Goal: Task Accomplishment & Management: Use online tool/utility

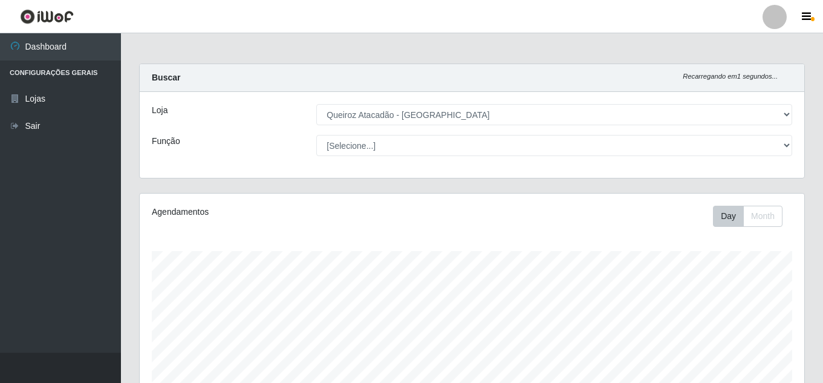
select select "225"
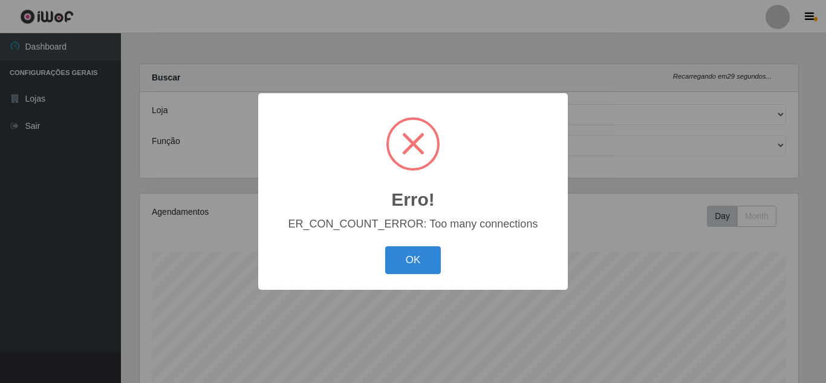
select select "225"
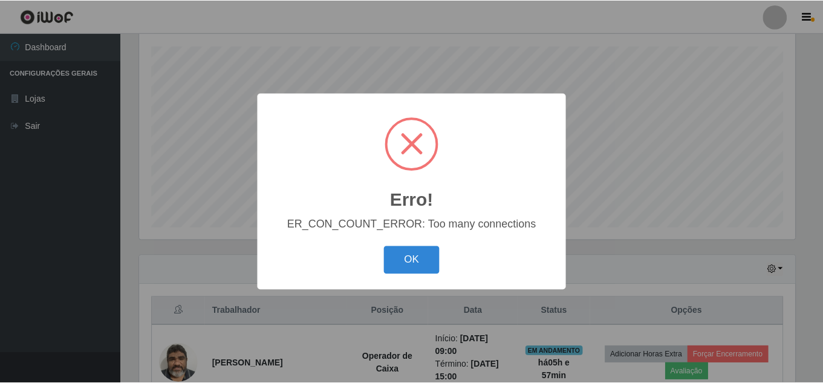
scroll to position [251, 659]
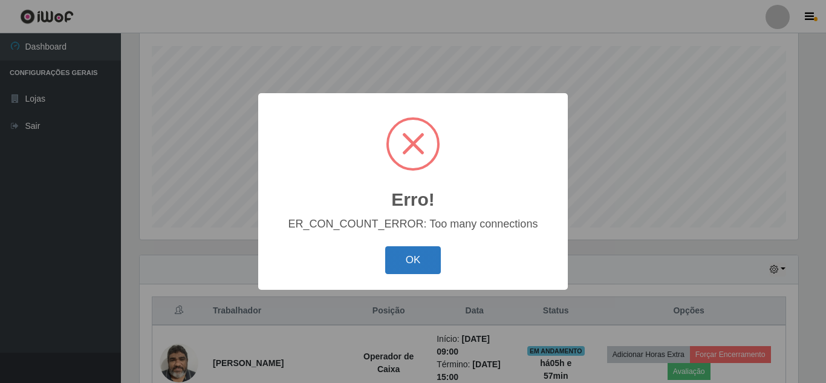
click at [409, 264] on button "OK" at bounding box center [413, 260] width 56 height 28
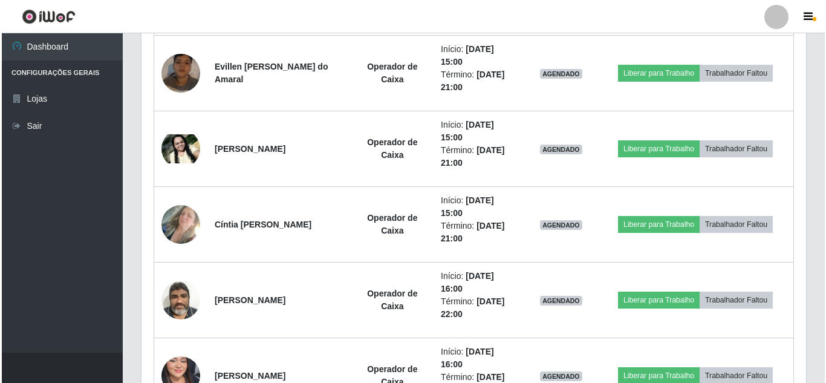
scroll to position [1103, 0]
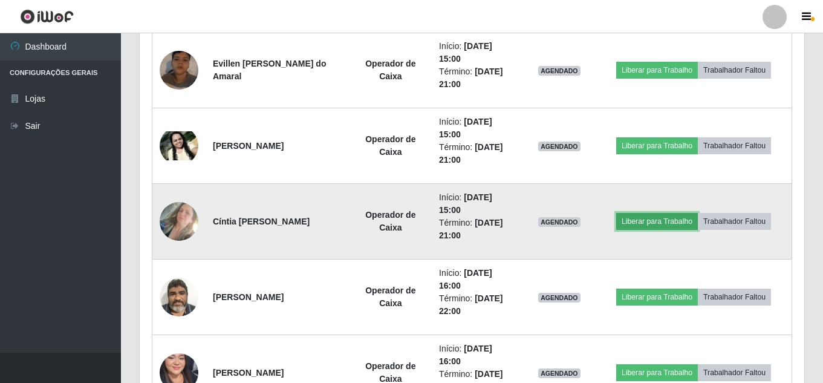
click at [662, 221] on button "Liberar para Trabalho" at bounding box center [657, 221] width 82 height 17
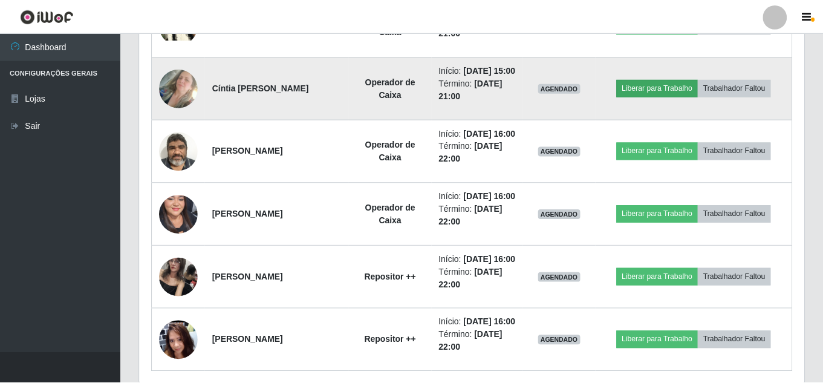
scroll to position [251, 659]
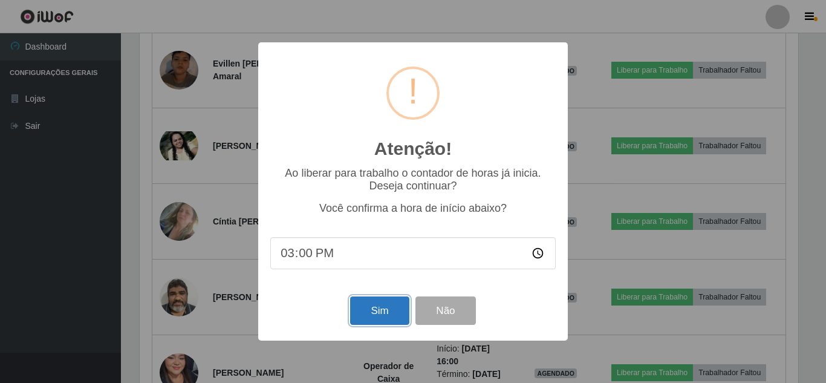
click at [388, 318] on button "Sim" at bounding box center [379, 310] width 59 height 28
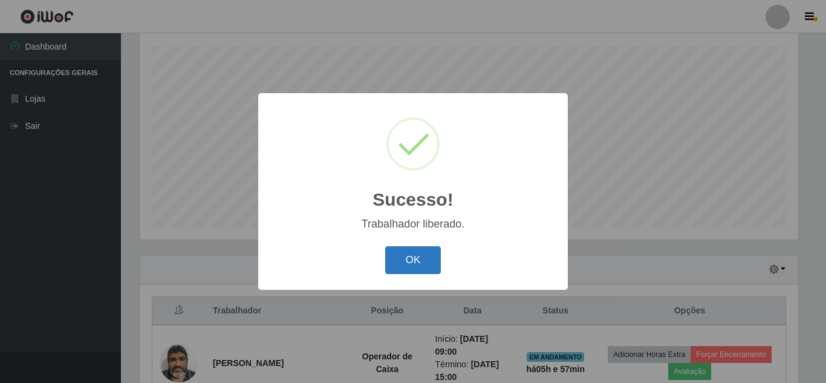
click at [410, 267] on button "OK" at bounding box center [413, 260] width 56 height 28
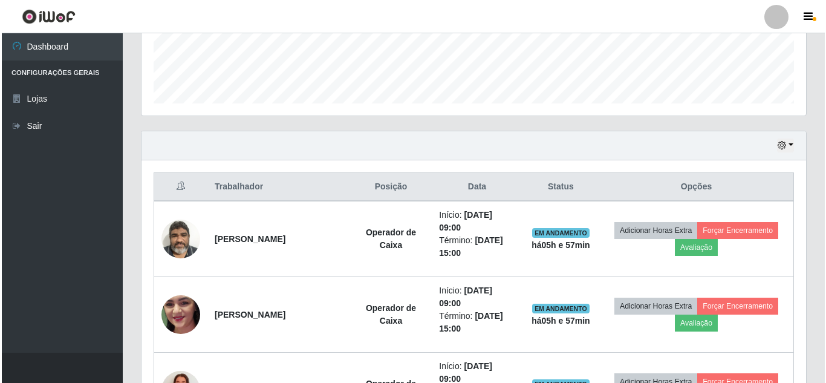
scroll to position [351, 0]
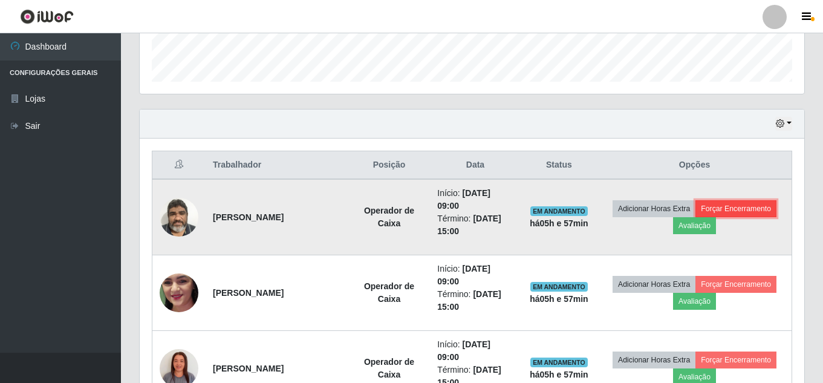
click at [745, 209] on button "Forçar Encerramento" at bounding box center [736, 208] width 81 height 17
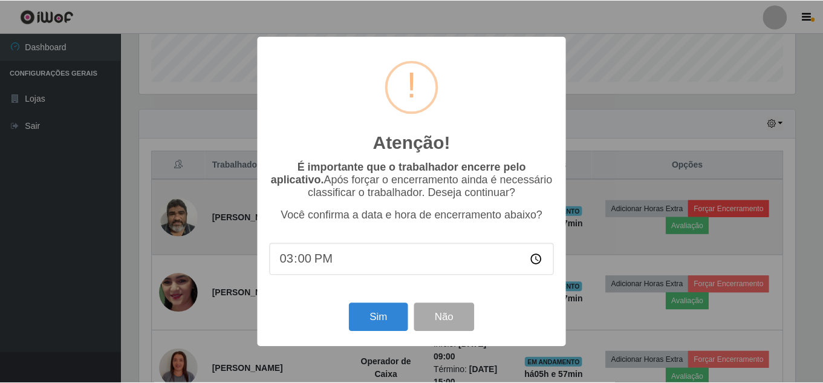
scroll to position [251, 659]
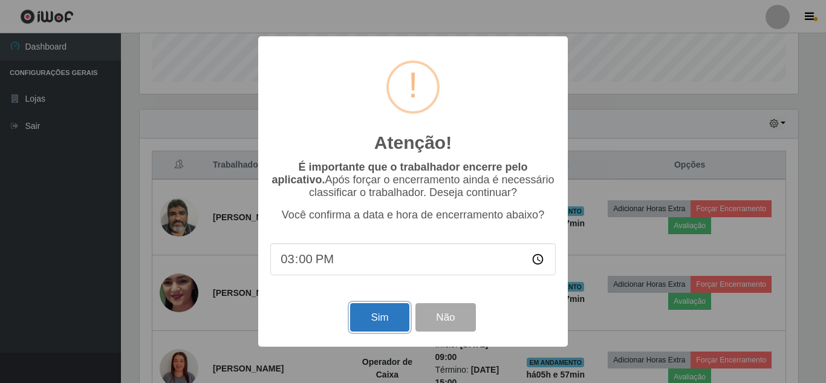
click at [374, 322] on button "Sim" at bounding box center [379, 317] width 59 height 28
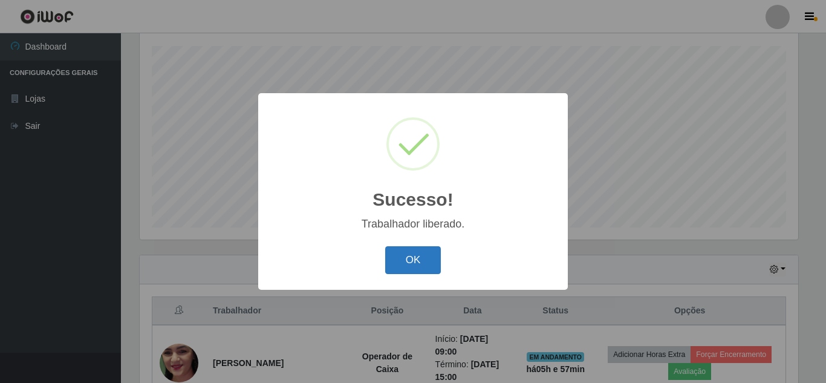
click at [415, 265] on button "OK" at bounding box center [413, 260] width 56 height 28
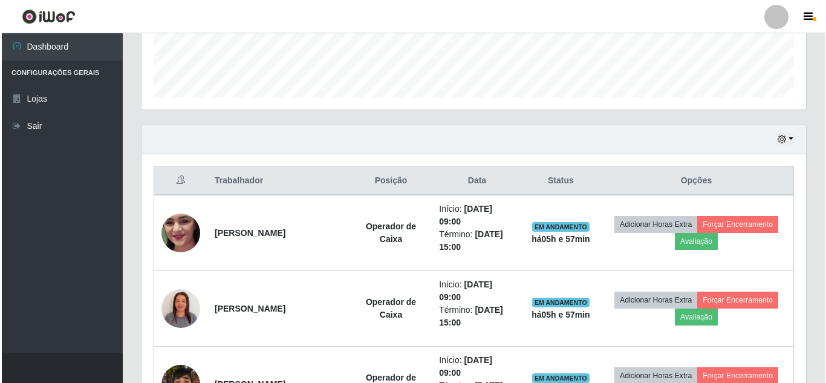
scroll to position [400, 0]
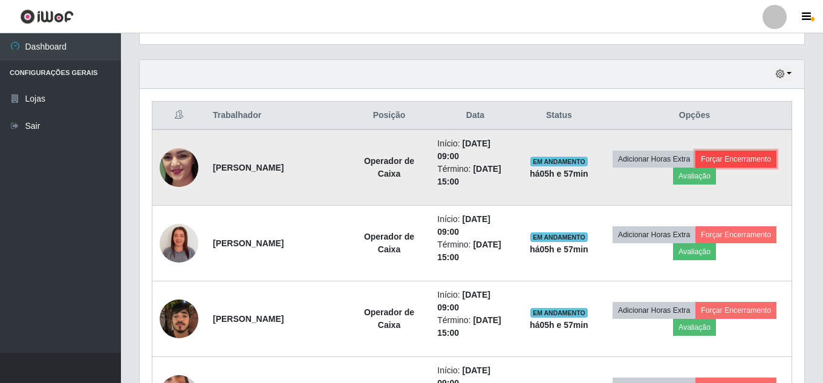
click at [736, 162] on button "Forçar Encerramento" at bounding box center [736, 159] width 81 height 17
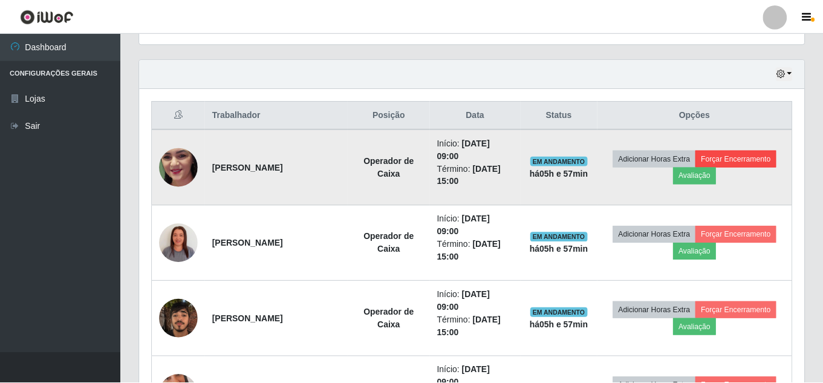
scroll to position [251, 659]
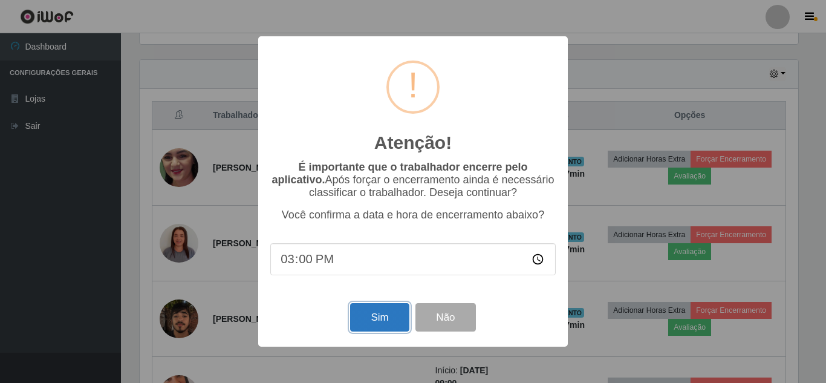
click at [394, 310] on button "Sim" at bounding box center [379, 317] width 59 height 28
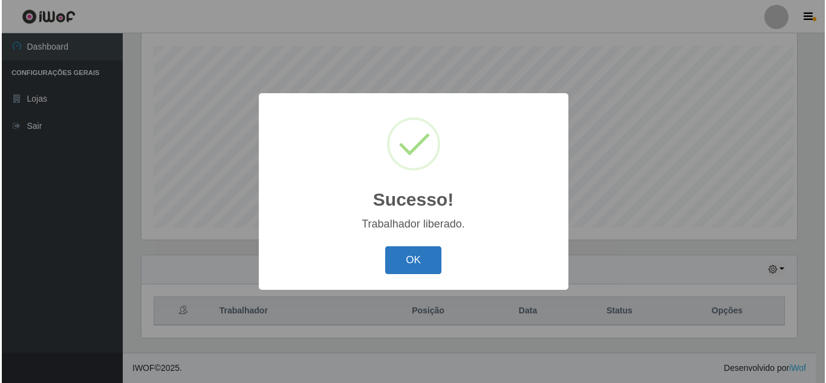
scroll to position [0, 0]
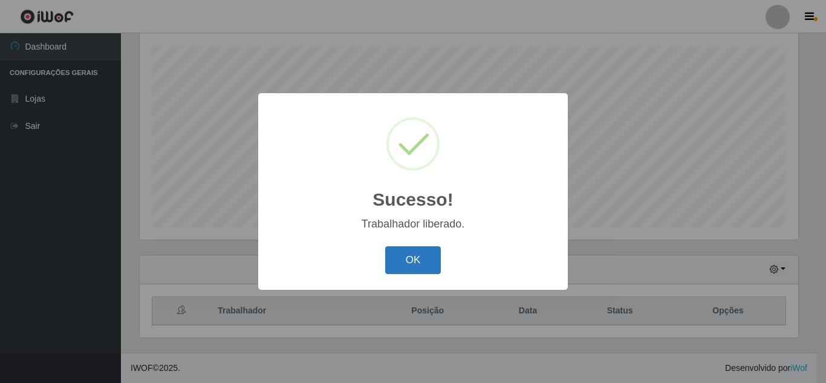
click at [432, 256] on button "OK" at bounding box center [413, 260] width 56 height 28
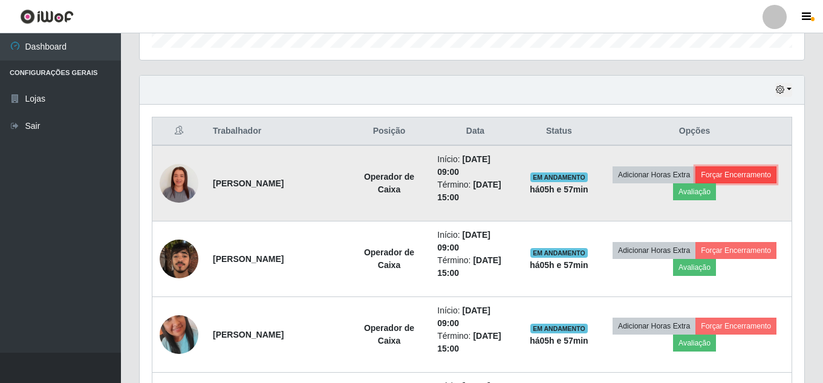
click at [738, 170] on button "Forçar Encerramento" at bounding box center [736, 174] width 81 height 17
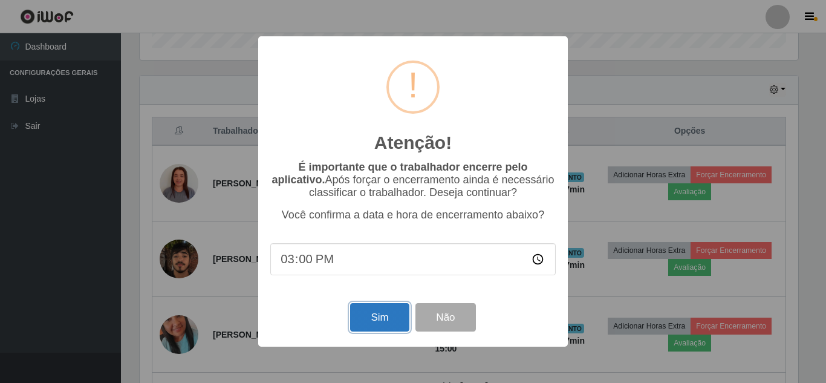
click at [380, 314] on button "Sim" at bounding box center [379, 317] width 59 height 28
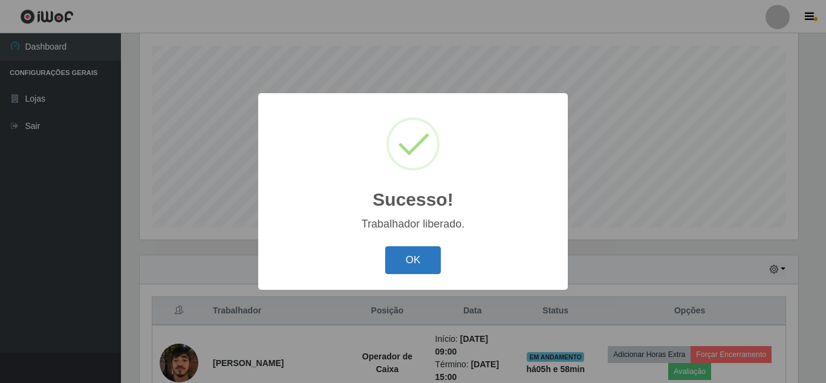
click at [417, 265] on button "OK" at bounding box center [413, 260] width 56 height 28
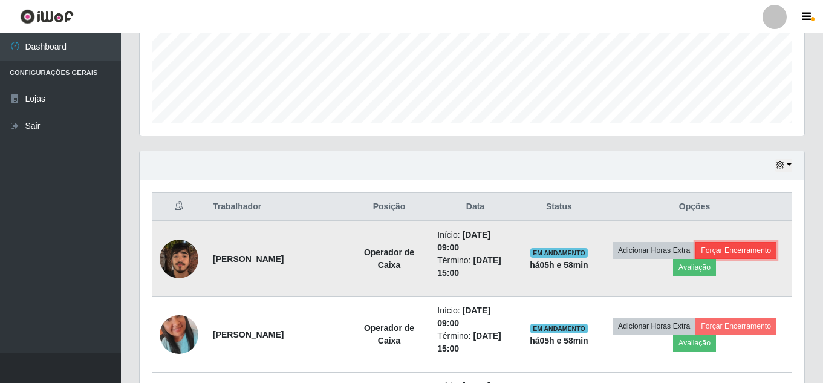
click at [740, 249] on button "Forçar Encerramento" at bounding box center [736, 250] width 81 height 17
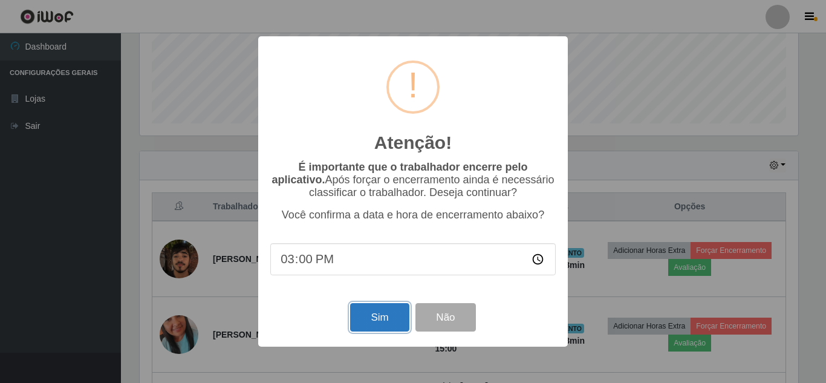
click at [373, 320] on button "Sim" at bounding box center [379, 317] width 59 height 28
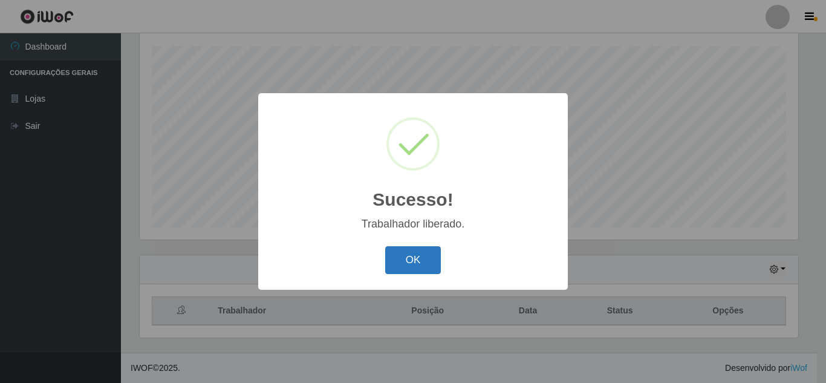
click at [402, 266] on button "OK" at bounding box center [413, 260] width 56 height 28
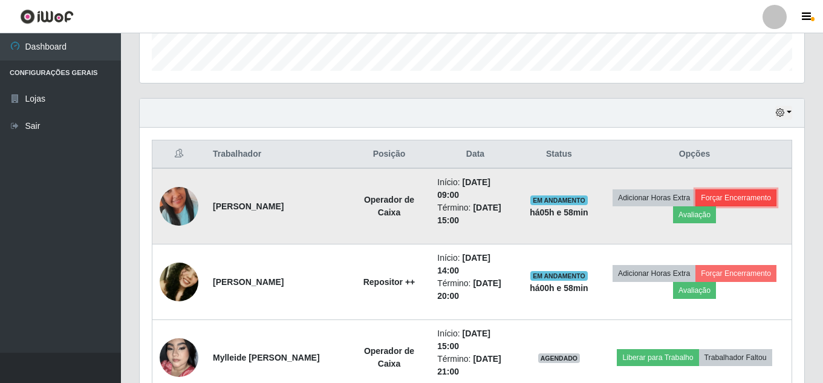
click at [748, 194] on button "Forçar Encerramento" at bounding box center [736, 197] width 81 height 17
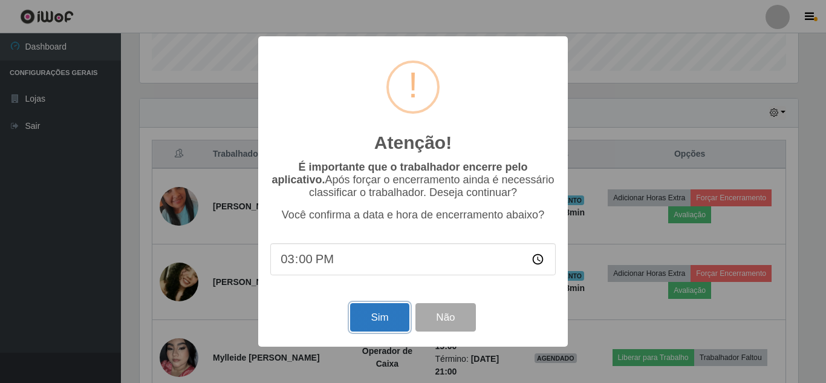
click at [394, 315] on button "Sim" at bounding box center [379, 317] width 59 height 28
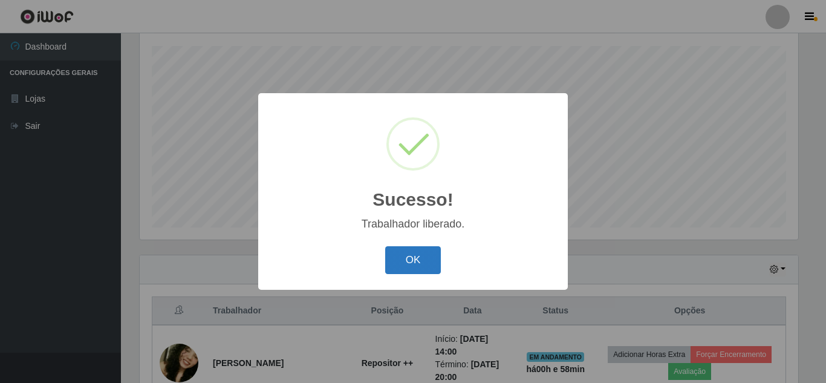
click at [419, 256] on button "OK" at bounding box center [413, 260] width 56 height 28
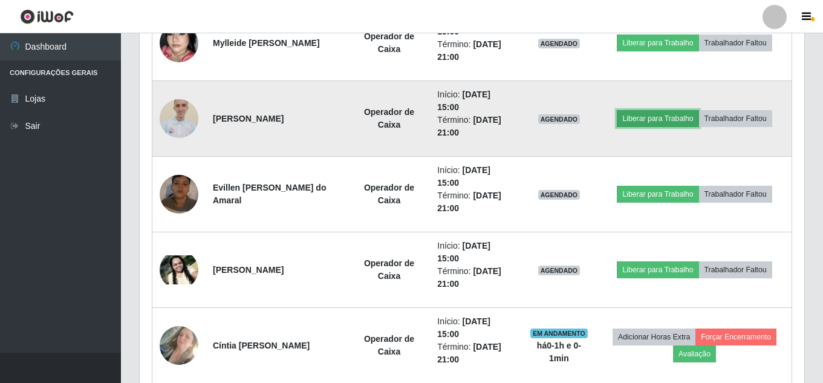
click at [647, 121] on button "Liberar para Trabalho" at bounding box center [658, 118] width 82 height 17
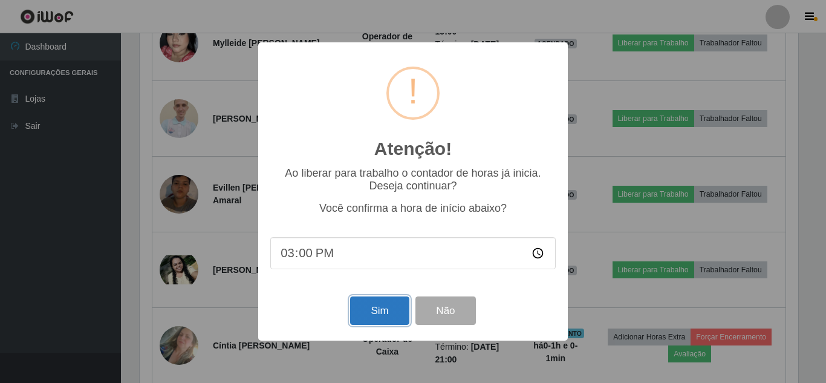
click at [388, 309] on button "Sim" at bounding box center [379, 310] width 59 height 28
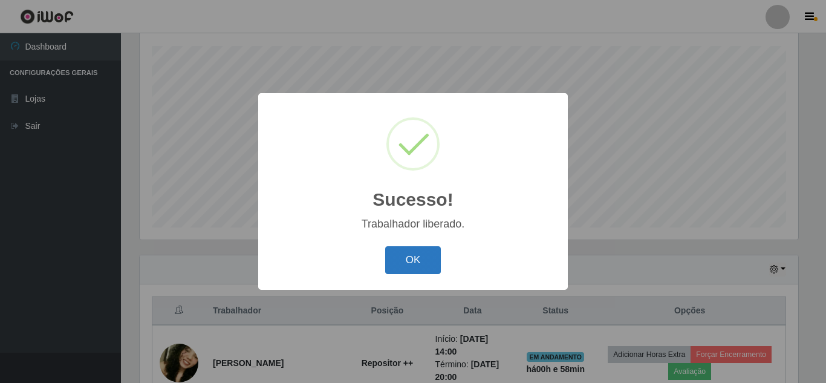
click at [417, 256] on button "OK" at bounding box center [413, 260] width 56 height 28
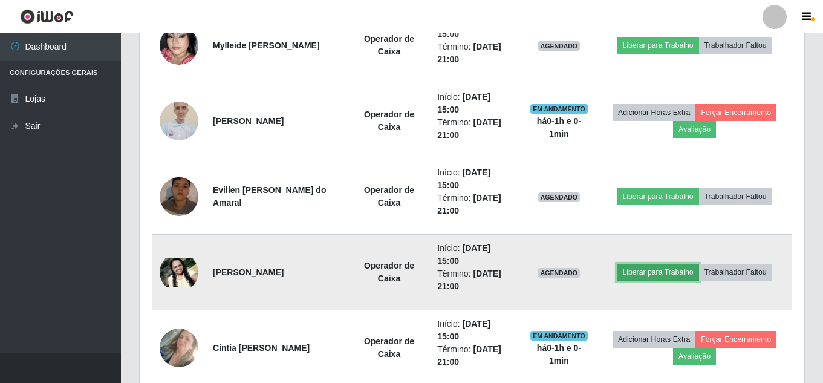
click at [661, 274] on button "Liberar para Trabalho" at bounding box center [658, 272] width 82 height 17
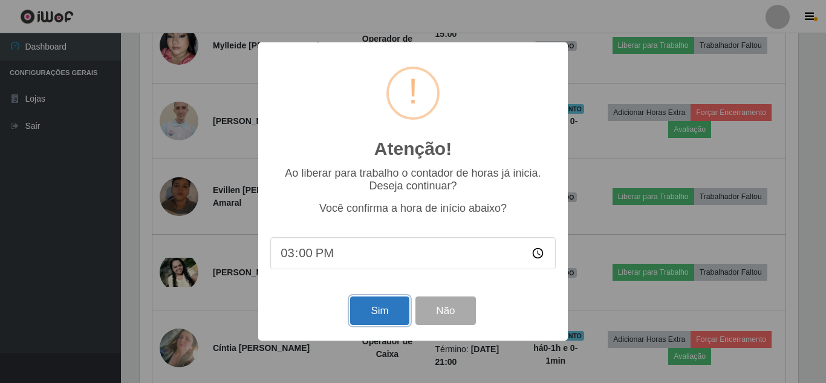
click at [383, 309] on button "Sim" at bounding box center [379, 310] width 59 height 28
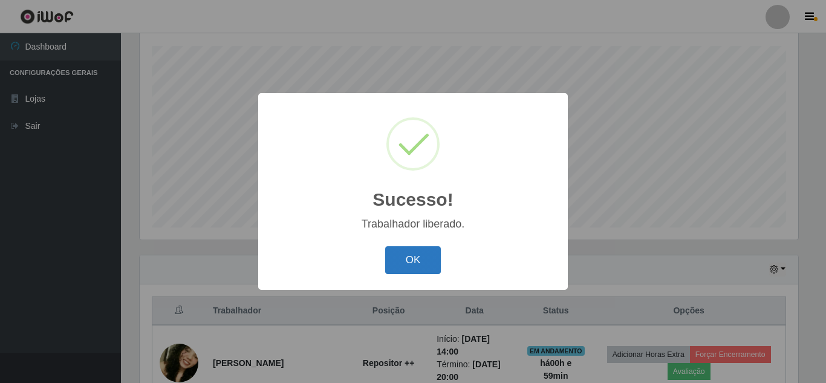
click at [413, 259] on button "OK" at bounding box center [413, 260] width 56 height 28
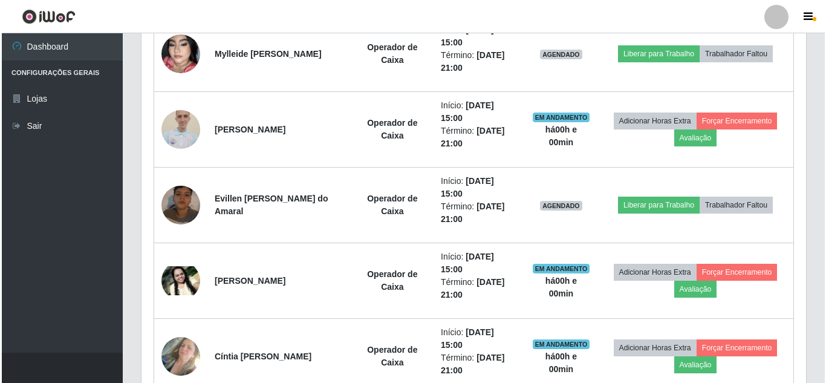
scroll to position [541, 0]
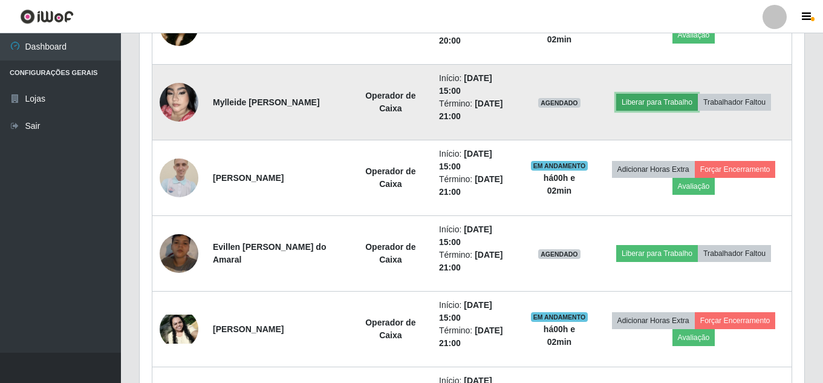
click at [671, 102] on button "Liberar para Trabalho" at bounding box center [657, 102] width 82 height 17
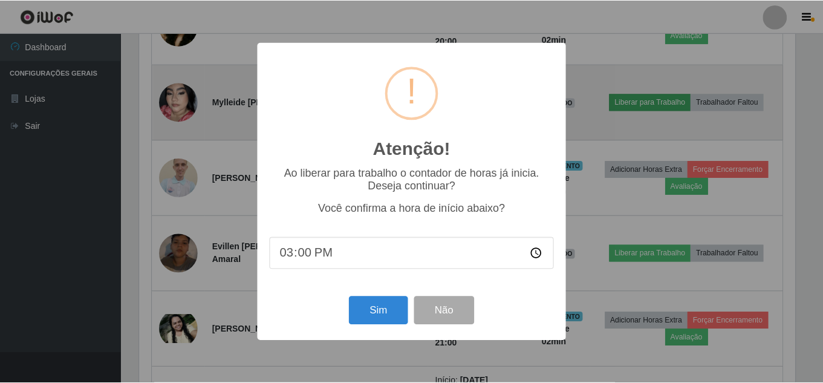
scroll to position [251, 659]
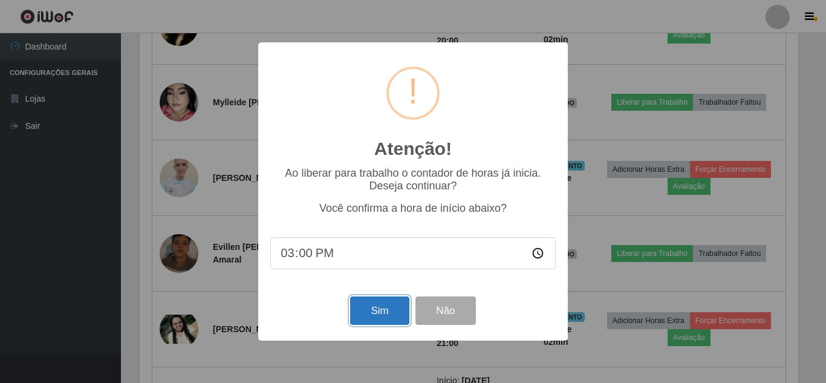
click at [373, 304] on button "Sim" at bounding box center [379, 310] width 59 height 28
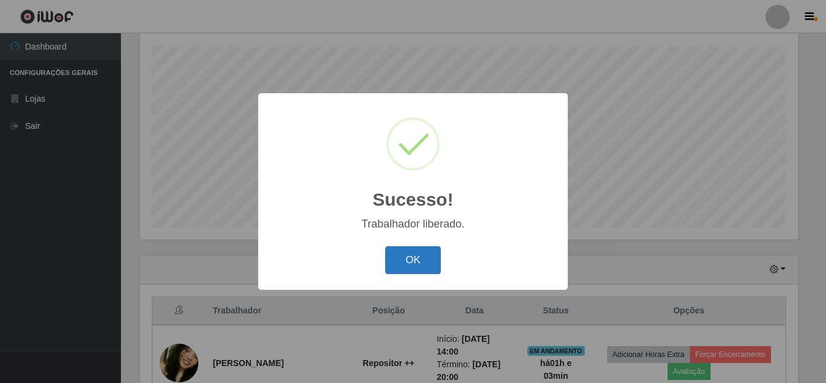
click at [408, 256] on button "OK" at bounding box center [413, 260] width 56 height 28
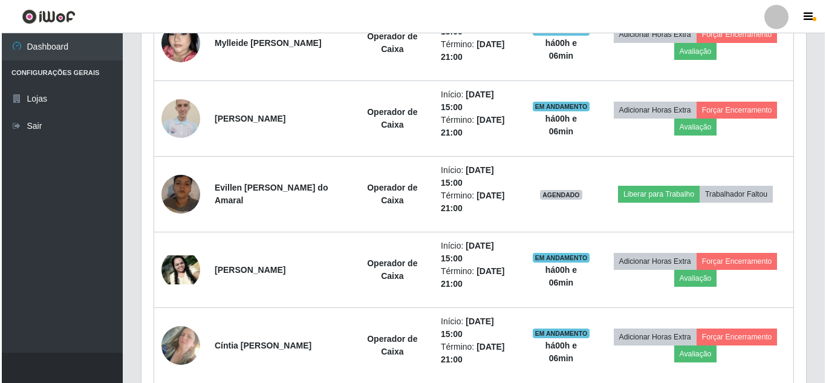
scroll to position [581, 0]
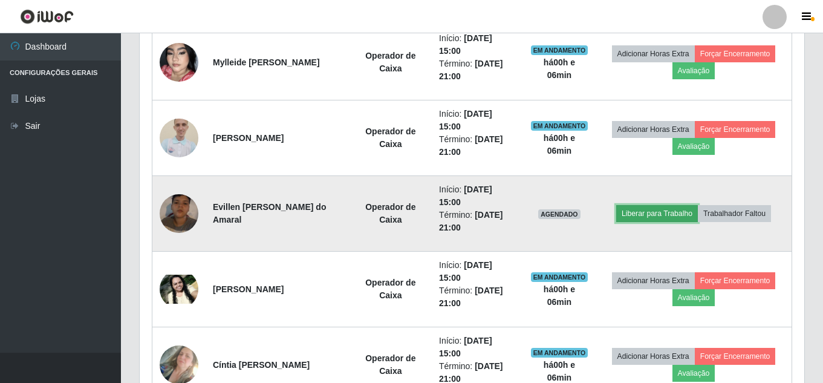
click at [656, 214] on button "Liberar para Trabalho" at bounding box center [657, 213] width 82 height 17
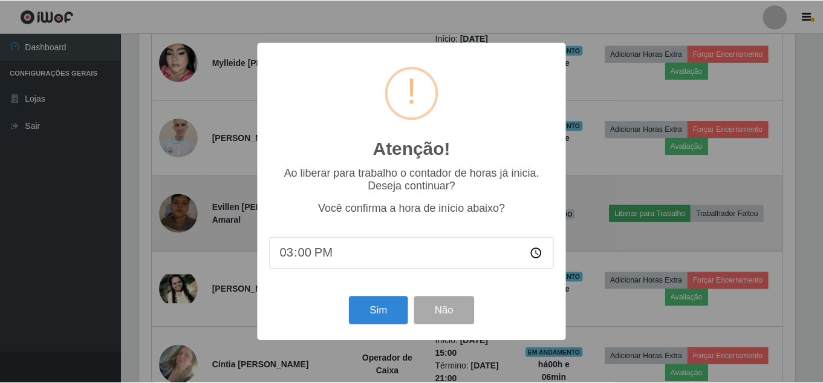
scroll to position [251, 659]
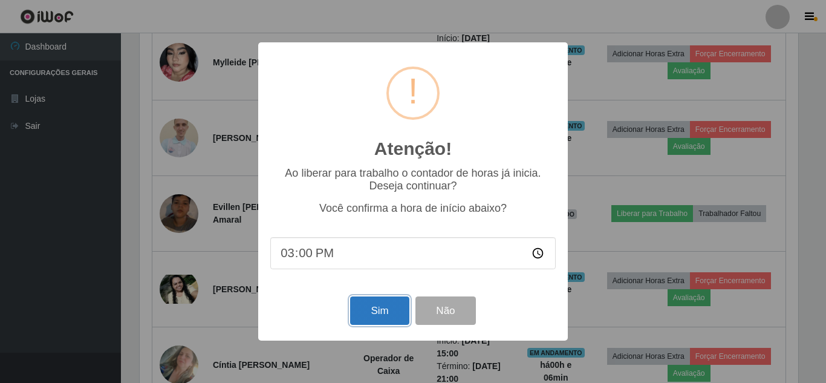
click at [365, 310] on button "Sim" at bounding box center [379, 310] width 59 height 28
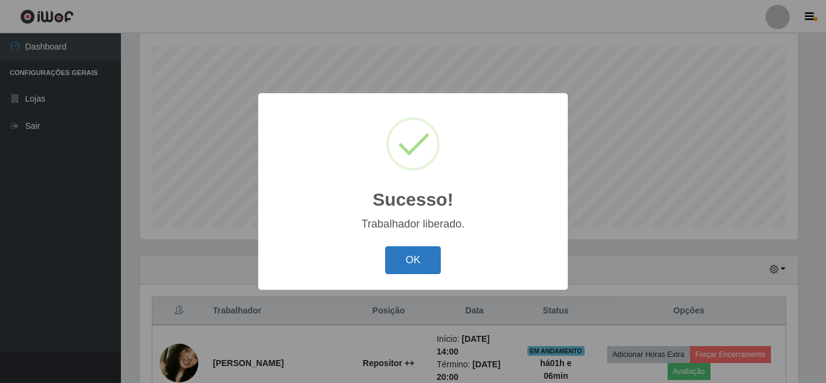
click at [403, 263] on button "OK" at bounding box center [413, 260] width 56 height 28
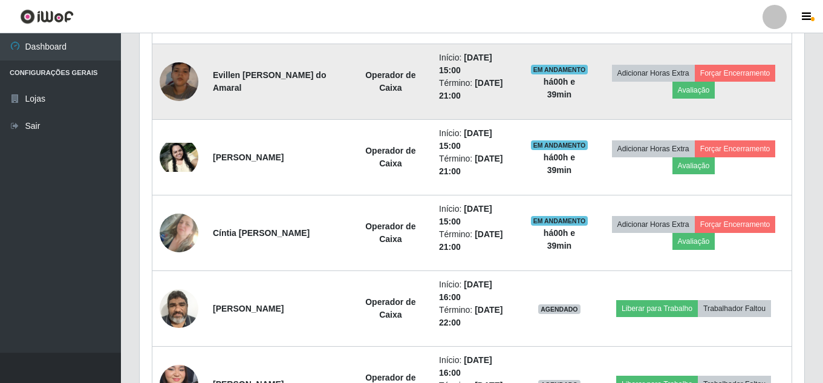
scroll to position [639, 0]
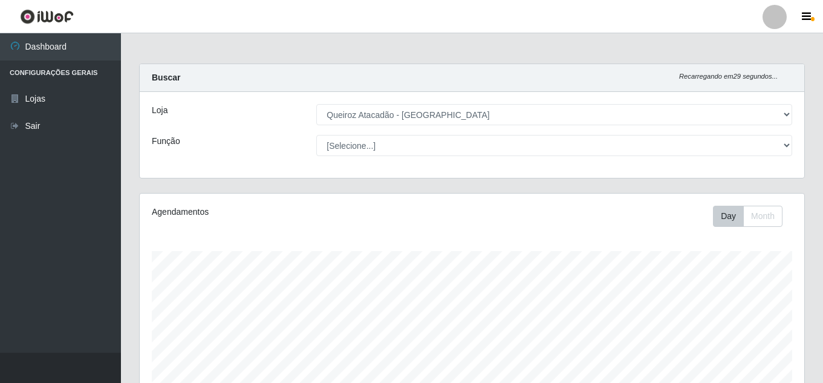
select select "225"
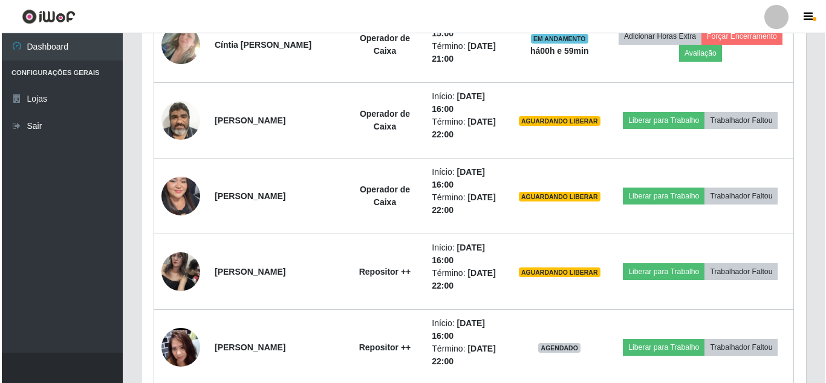
scroll to position [251, 665]
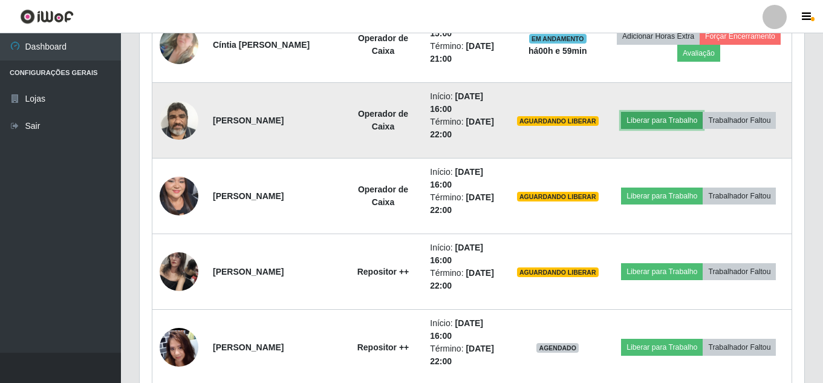
click at [650, 121] on button "Liberar para Trabalho" at bounding box center [662, 120] width 82 height 17
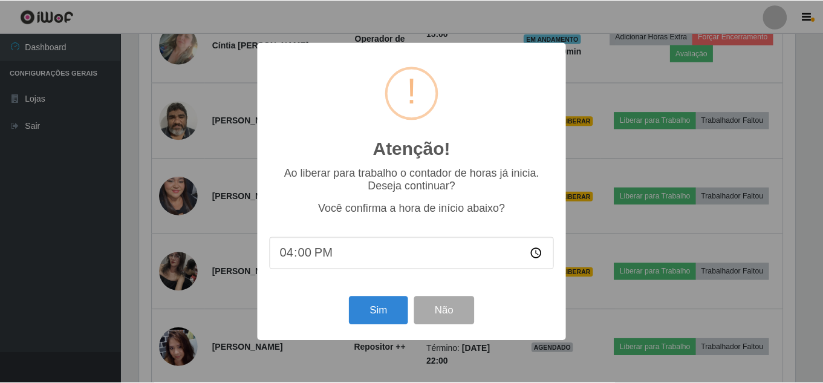
scroll to position [251, 659]
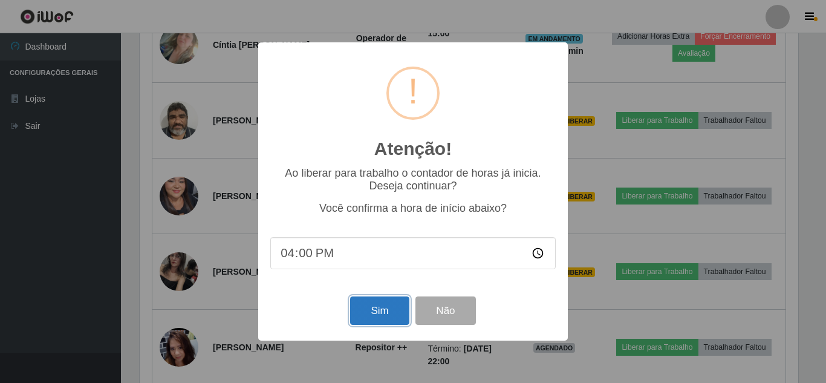
click at [380, 318] on button "Sim" at bounding box center [379, 310] width 59 height 28
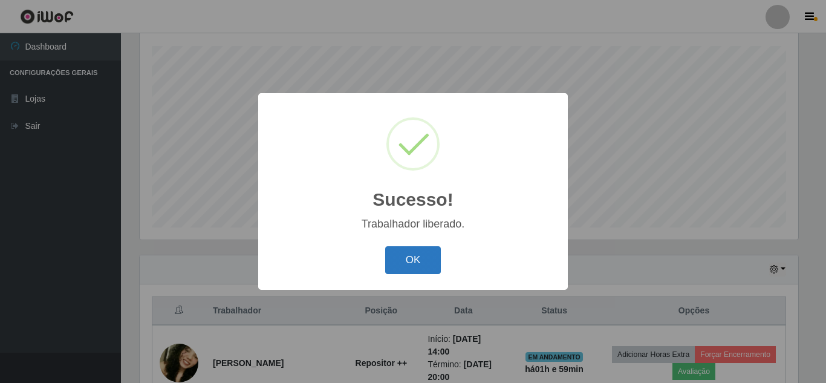
click at [420, 266] on button "OK" at bounding box center [413, 260] width 56 height 28
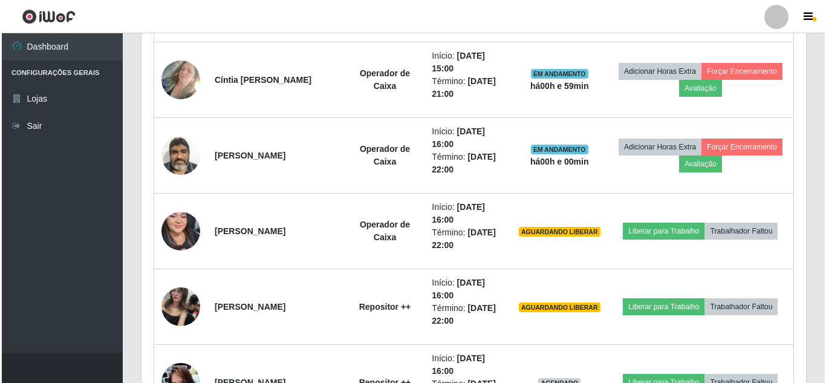
scroll to position [867, 0]
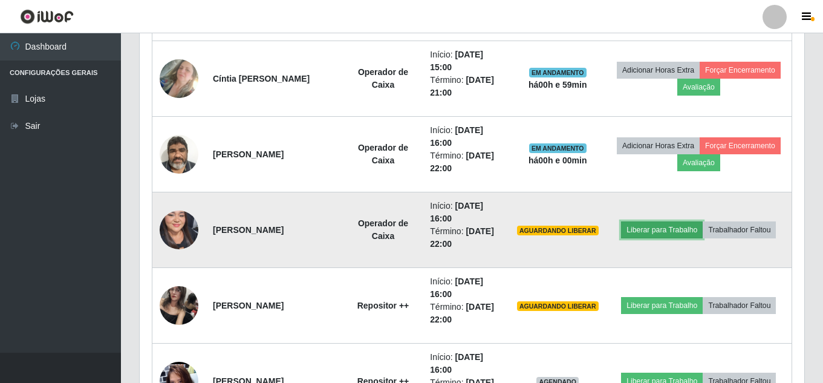
click at [650, 232] on button "Liberar para Trabalho" at bounding box center [662, 229] width 82 height 17
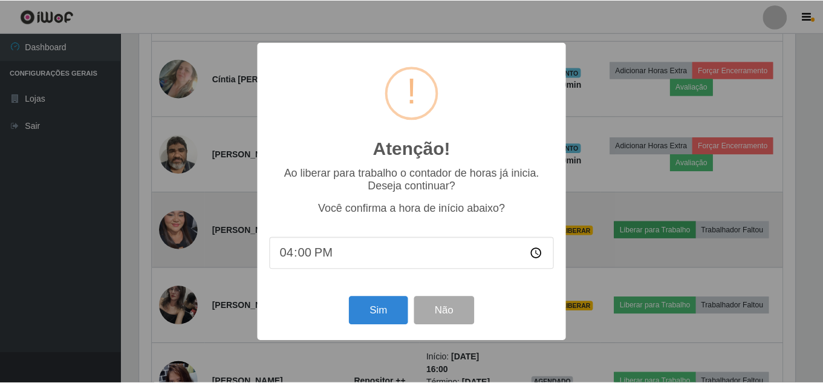
scroll to position [251, 659]
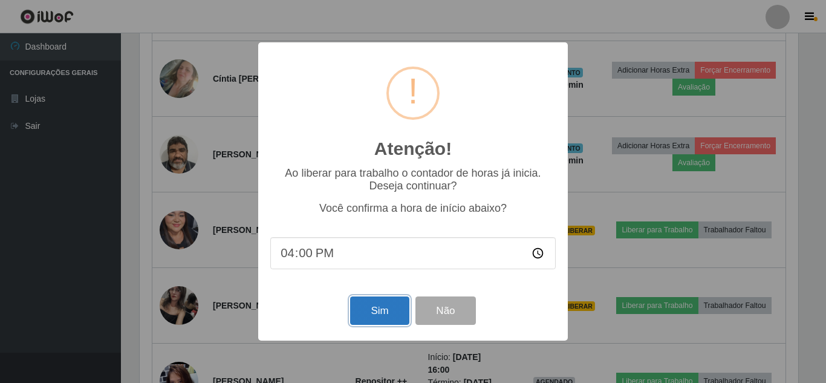
click at [390, 316] on button "Sim" at bounding box center [379, 310] width 59 height 28
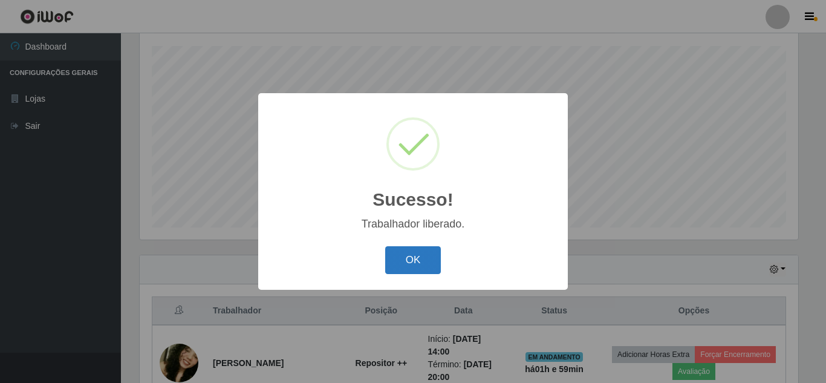
click at [424, 266] on button "OK" at bounding box center [413, 260] width 56 height 28
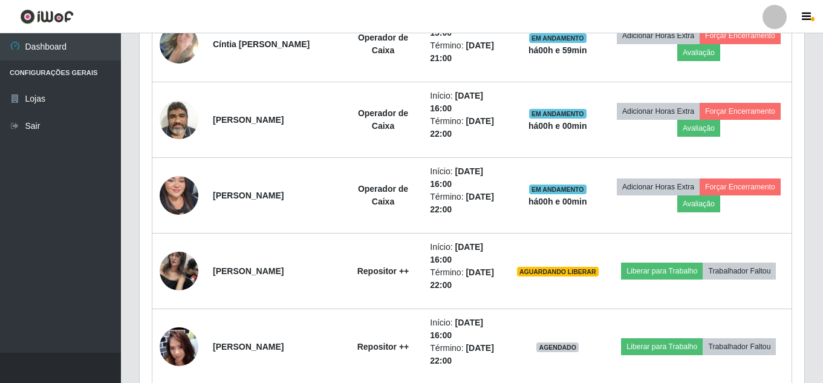
scroll to position [909, 0]
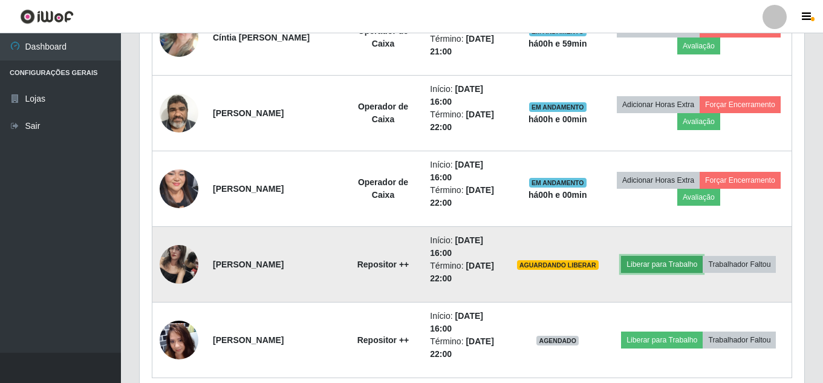
click at [644, 263] on button "Liberar para Trabalho" at bounding box center [662, 264] width 82 height 17
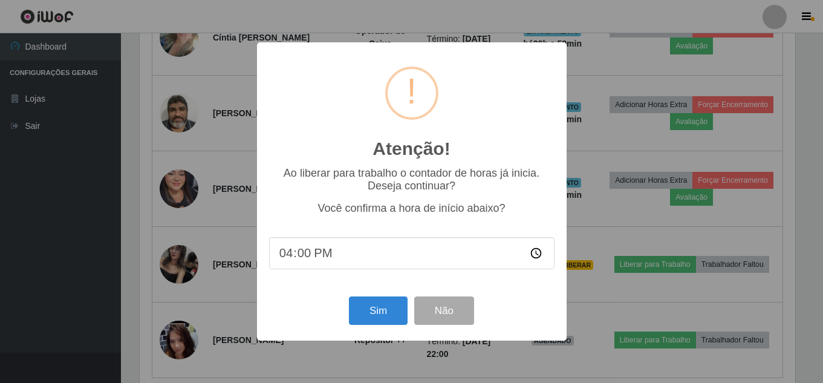
scroll to position [251, 659]
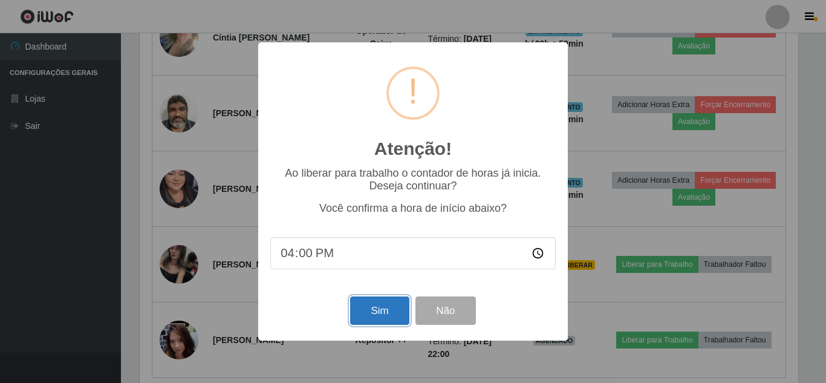
click at [394, 312] on button "Sim" at bounding box center [379, 310] width 59 height 28
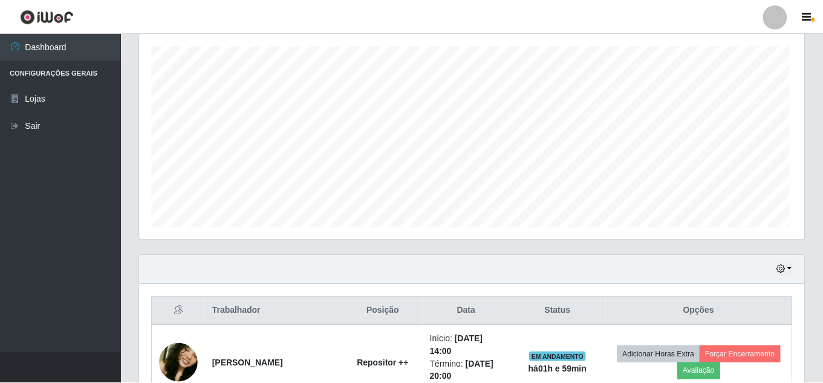
scroll to position [0, 0]
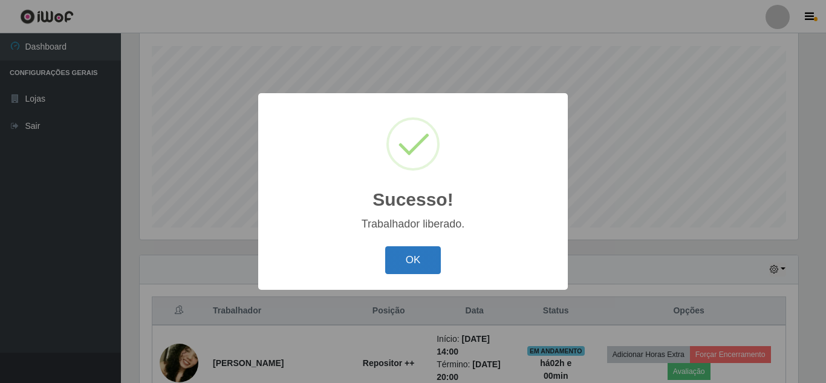
click at [416, 253] on button "OK" at bounding box center [413, 260] width 56 height 28
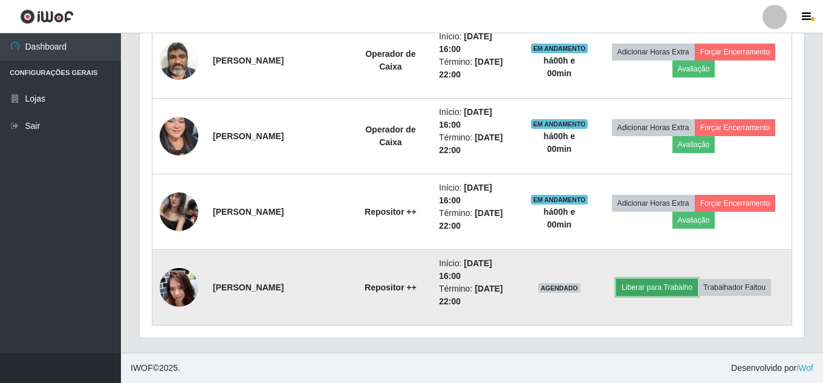
click at [654, 288] on button "Liberar para Trabalho" at bounding box center [657, 287] width 82 height 17
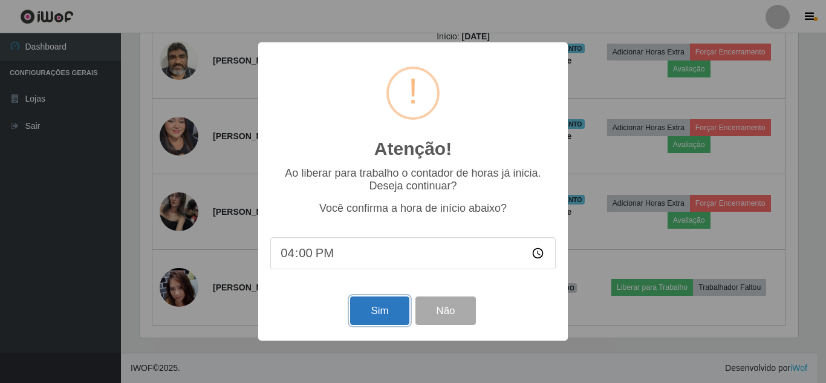
click at [390, 315] on button "Sim" at bounding box center [379, 310] width 59 height 28
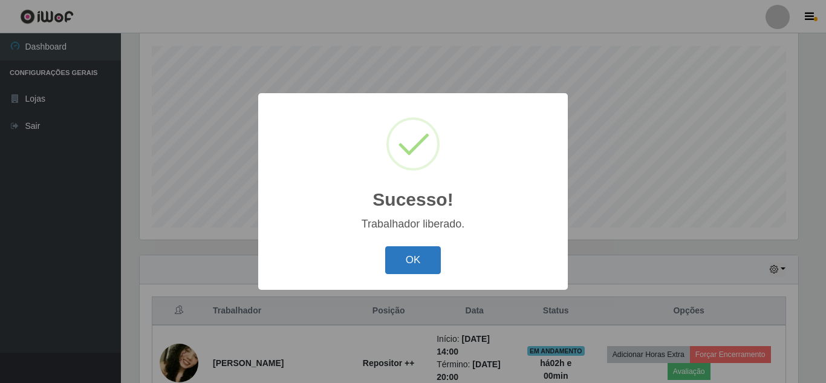
click at [421, 265] on button "OK" at bounding box center [413, 260] width 56 height 28
